Goal: Information Seeking & Learning: Learn about a topic

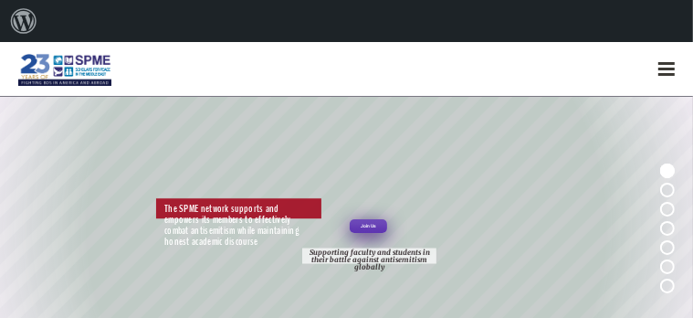
click at [154, 40] on div "About WordPress About WordPress Get Involved [DOMAIN_NAME] Documentation Learn …" at bounding box center [346, 21] width 693 height 42
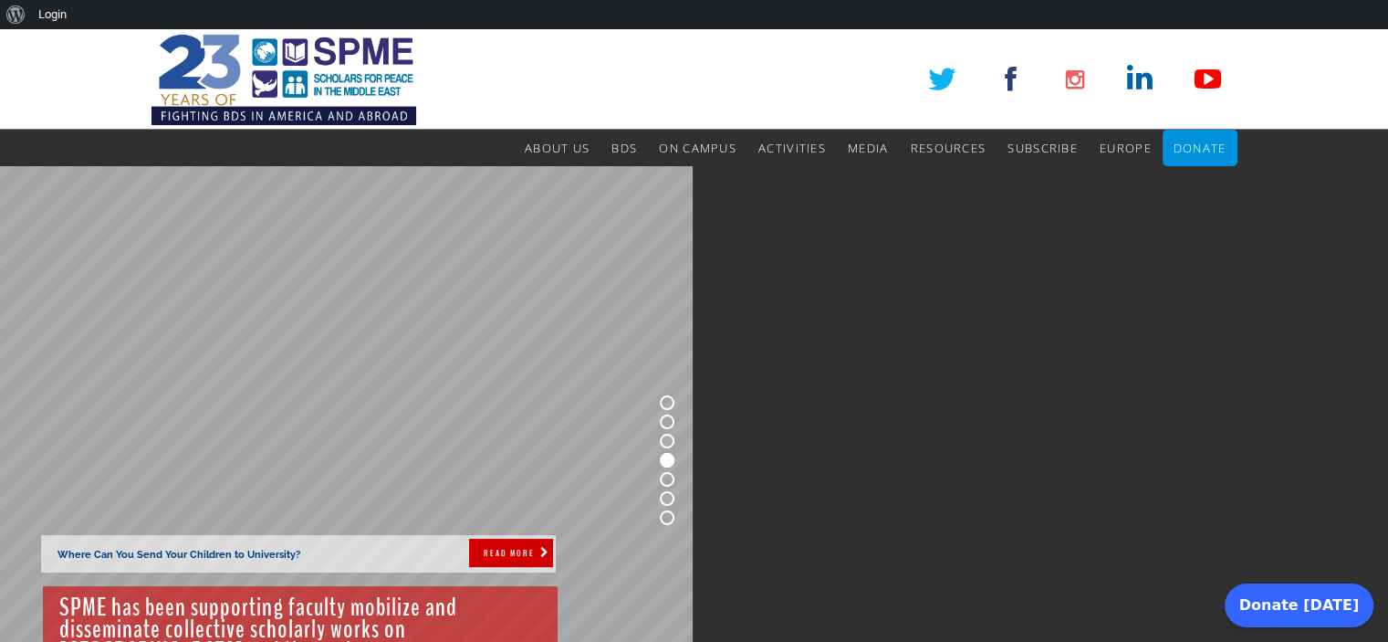
click at [562, 317] on rs-slide "Where Can You Send Your Children to University? SPME has been supporting facult…" at bounding box center [346, 459] width 693 height 587
click at [396, 317] on rs-layer "SPME has been supporting faculty mobilize and disseminate collective scholarly …" at bounding box center [300, 636] width 515 height 100
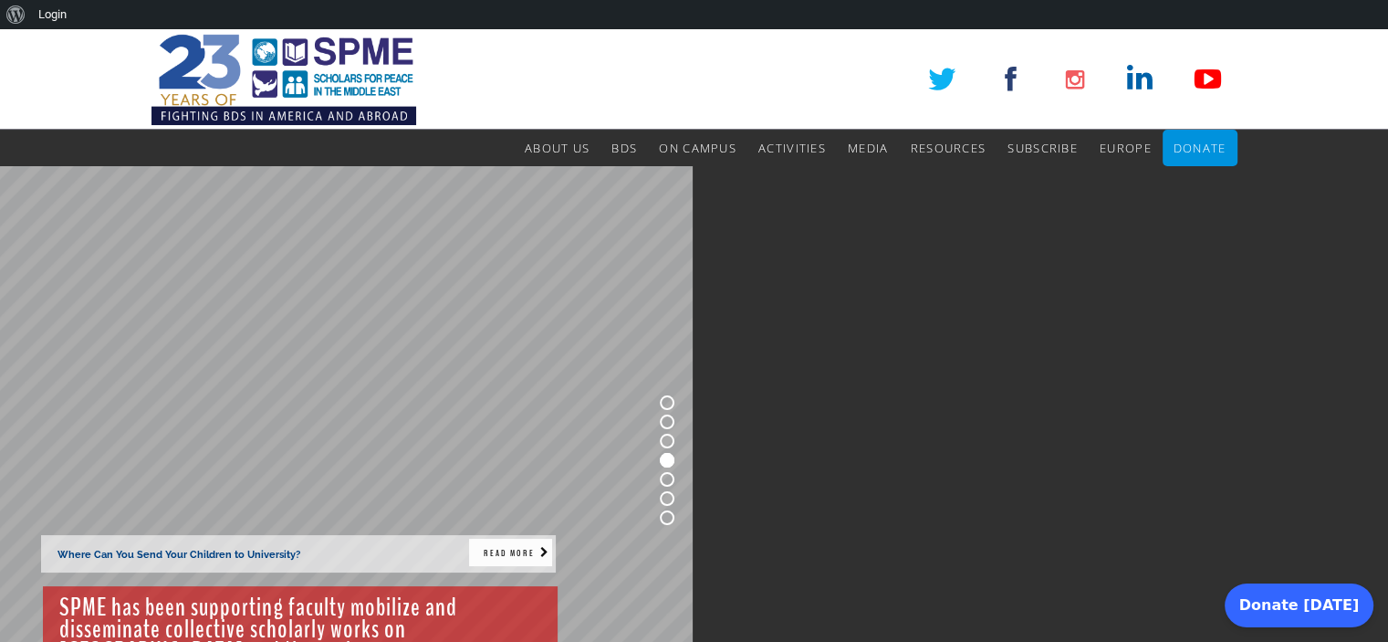
click at [482, 317] on rs-layer "READ MORE" at bounding box center [510, 552] width 83 height 27
click at [483, 317] on rs-layer "READ MORE" at bounding box center [510, 552] width 83 height 27
drag, startPoint x: 481, startPoint y: 490, endPoint x: 457, endPoint y: 434, distance: 61.4
click at [481, 317] on rs-slide "Where Can You Send Your Children to University? SPME has been supporting facult…" at bounding box center [346, 459] width 693 height 587
